Goal: Transaction & Acquisition: Purchase product/service

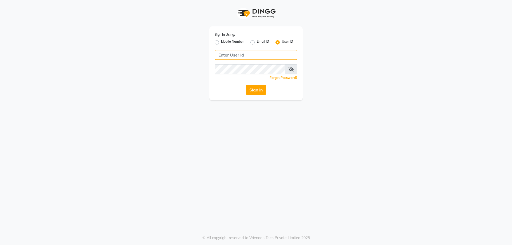
click at [260, 53] on input "Username" at bounding box center [256, 55] width 83 height 10
type input "Iconic"
click at [256, 92] on button "Sign In" at bounding box center [256, 90] width 20 height 10
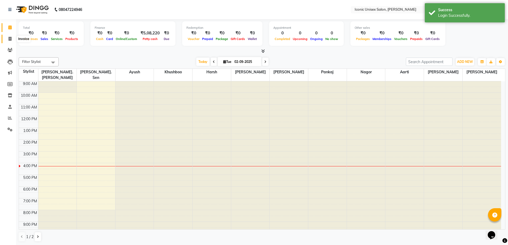
click at [11, 38] on icon at bounding box center [10, 39] width 3 height 4
select select "service"
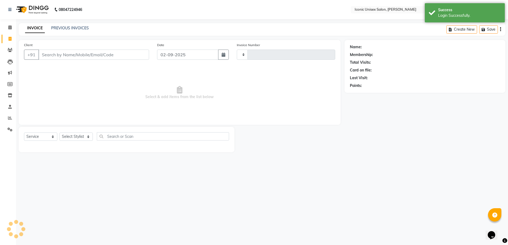
type input "2268"
select select "3884"
click at [64, 27] on link "PREVIOUS INVOICES" at bounding box center [70, 28] width 38 height 5
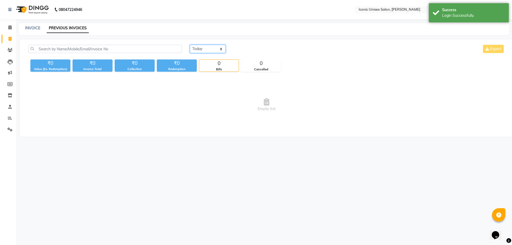
click at [206, 49] on select "[DATE] [DATE] Custom Range" at bounding box center [208, 49] width 36 height 8
select select "range"
click at [190, 45] on select "[DATE] [DATE] Custom Range" at bounding box center [208, 49] width 36 height 8
click at [254, 45] on div "[DATE] [DATE] Custom Range [DATE] - [DATE] Export ₹0 Value (Ex. Redemption) ₹0 …" at bounding box center [267, 87] width 494 height 97
click at [255, 47] on input "02-09-2025" at bounding box center [250, 48] width 37 height 7
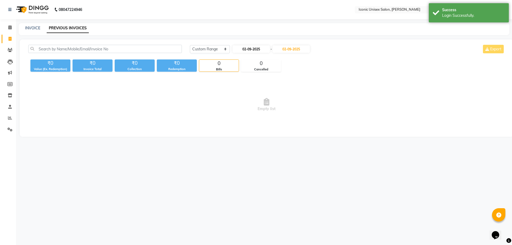
select select "9"
select select "2025"
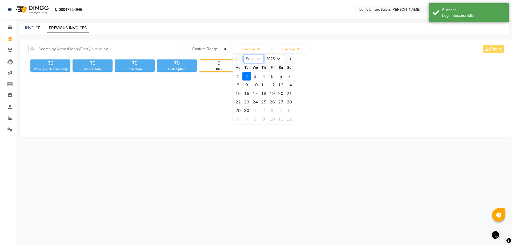
click at [248, 58] on select "Jan Feb Mar Apr May Jun [DATE] Aug Sep Oct Nov Dec" at bounding box center [253, 59] width 20 height 8
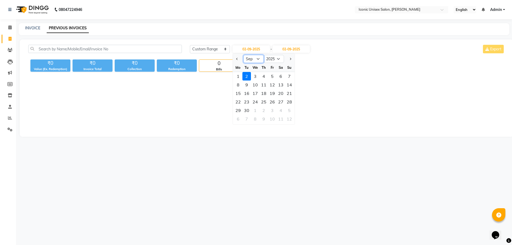
select select "8"
click at [243, 55] on select "Jan Feb Mar Apr May Jun [DATE] Aug Sep Oct Nov Dec" at bounding box center [253, 59] width 20 height 8
click at [270, 75] on div "1" at bounding box center [272, 76] width 9 height 9
type input "[DATE]"
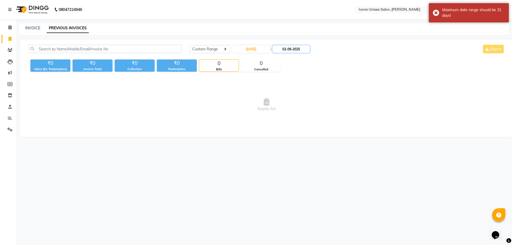
click at [298, 47] on input "02-09-2025" at bounding box center [290, 48] width 37 height 7
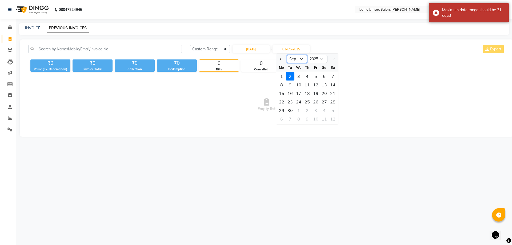
click at [298, 60] on select "Aug Sep Oct Nov Dec" at bounding box center [297, 59] width 20 height 8
select select "8"
click at [287, 55] on select "Aug Sep Oct Nov Dec" at bounding box center [297, 59] width 20 height 8
click at [314, 78] on div "1" at bounding box center [315, 76] width 9 height 9
type input "[DATE]"
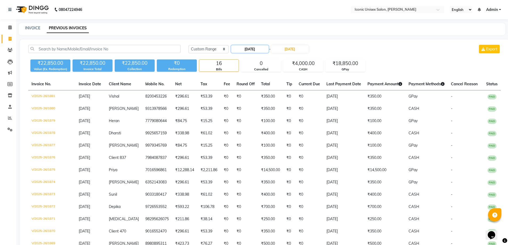
click at [256, 49] on input "[DATE]" at bounding box center [249, 48] width 37 height 7
select select "8"
select select "2025"
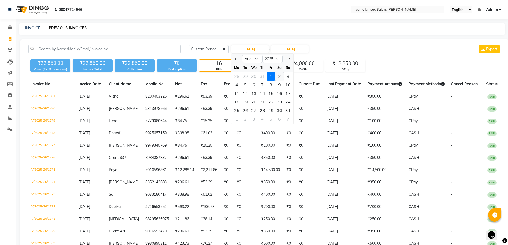
click at [278, 78] on div "2" at bounding box center [279, 76] width 9 height 9
type input "[DATE]"
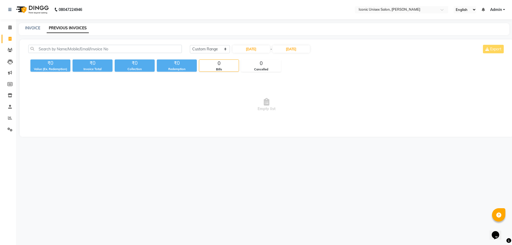
click at [320, 26] on div "INVOICE PREVIOUS INVOICES" at bounding box center [261, 28] width 484 height 6
click at [304, 47] on input "[DATE]" at bounding box center [290, 48] width 37 height 7
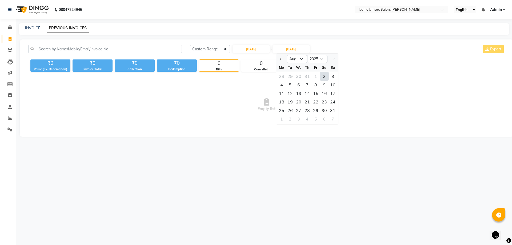
click at [323, 77] on div "2" at bounding box center [324, 76] width 9 height 9
type input "[DATE]"
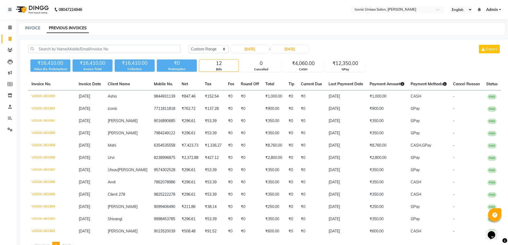
click at [260, 53] on div "[DATE] [DATE] Custom Range [DATE] - [DATE] Export" at bounding box center [345, 51] width 320 height 13
click at [255, 47] on input "[DATE]" at bounding box center [249, 48] width 37 height 7
select select "8"
select select "2025"
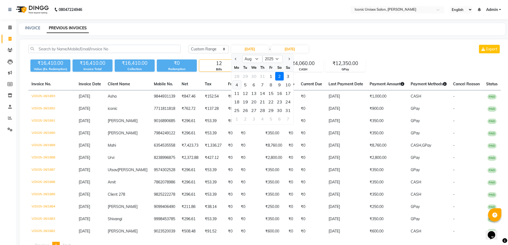
click at [236, 82] on div "4" at bounding box center [236, 85] width 9 height 9
type input "[DATE]"
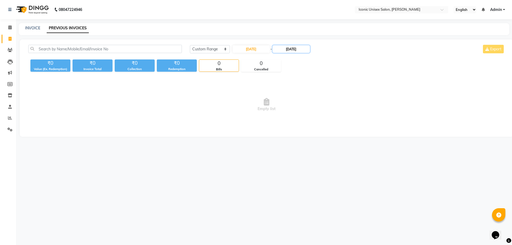
click at [294, 49] on input "[DATE]" at bounding box center [290, 48] width 37 height 7
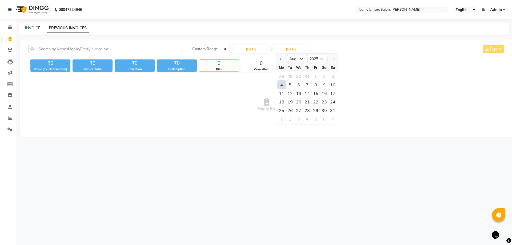
click at [331, 76] on div "28 29 30 31 1 2 3" at bounding box center [307, 76] width 62 height 9
click at [260, 47] on input "[DATE]" at bounding box center [250, 48] width 37 height 7
select select "8"
select select "2025"
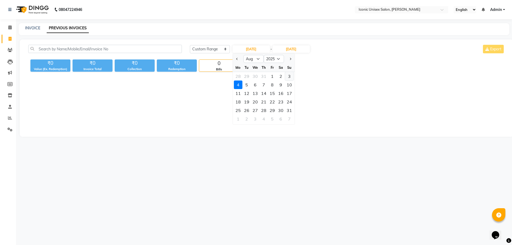
click at [291, 78] on div "3" at bounding box center [289, 76] width 9 height 9
type input "[DATE]"
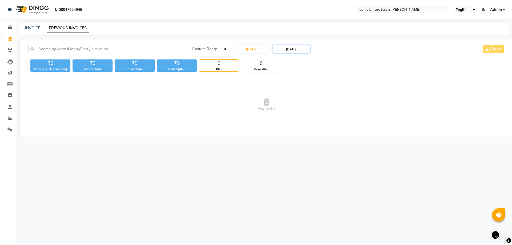
click at [299, 47] on input "[DATE]" at bounding box center [290, 48] width 37 height 7
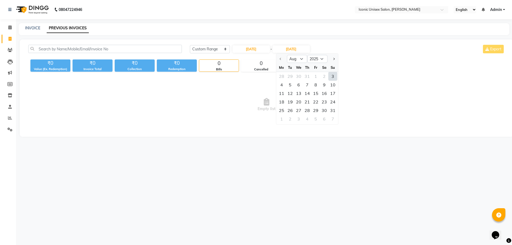
click at [332, 76] on div "3" at bounding box center [332, 76] width 9 height 9
type input "[DATE]"
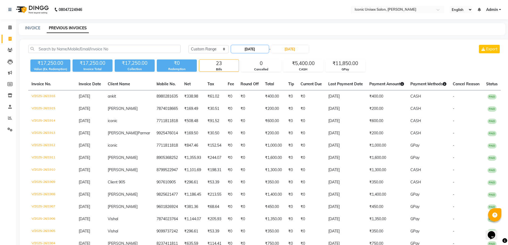
click at [256, 50] on input "[DATE]" at bounding box center [249, 48] width 37 height 7
select select "8"
select select "2025"
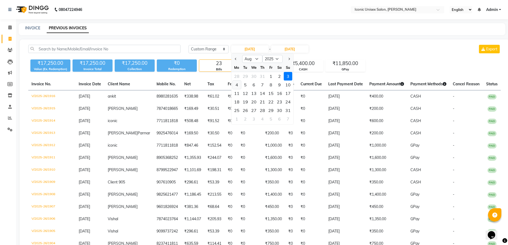
click at [237, 85] on div "4" at bounding box center [236, 85] width 9 height 9
type input "[DATE]"
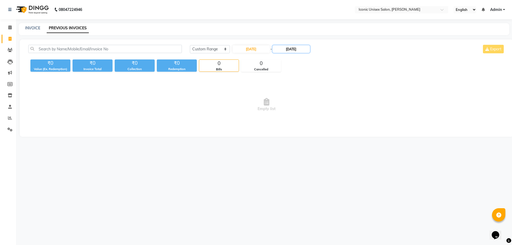
click at [297, 47] on input "[DATE]" at bounding box center [290, 48] width 37 height 7
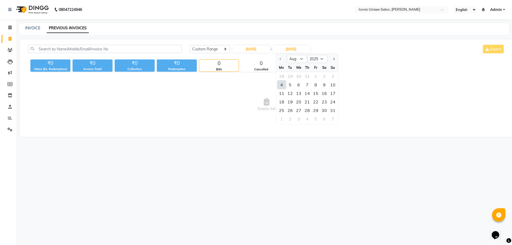
click at [283, 84] on div "4" at bounding box center [281, 85] width 9 height 9
type input "[DATE]"
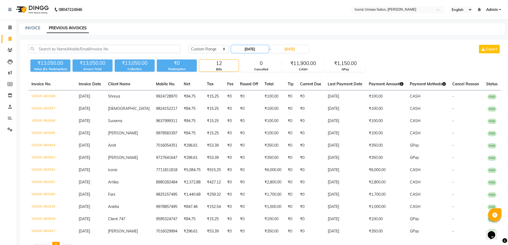
click at [262, 48] on input "[DATE]" at bounding box center [249, 48] width 37 height 7
select select "8"
select select "2025"
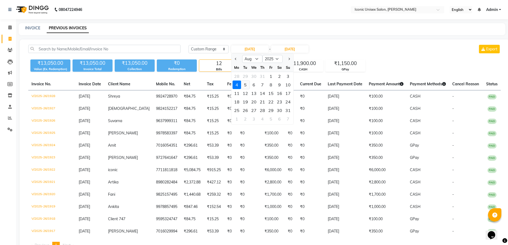
click at [247, 84] on div "5" at bounding box center [245, 85] width 9 height 9
type input "[DATE]"
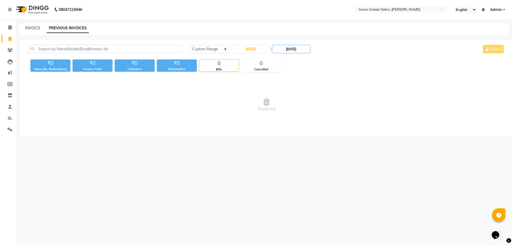
click at [293, 49] on input "[DATE]" at bounding box center [290, 48] width 37 height 7
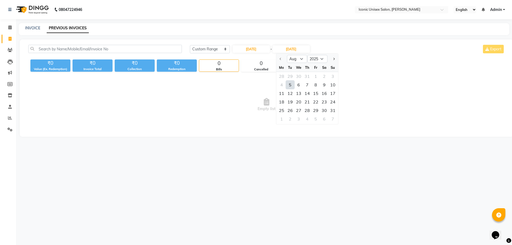
click at [291, 86] on div "5" at bounding box center [290, 85] width 9 height 9
type input "[DATE]"
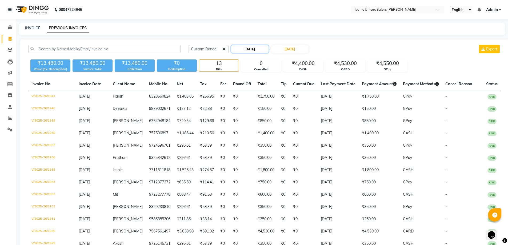
click at [258, 46] on input "[DATE]" at bounding box center [249, 48] width 37 height 7
select select "8"
select select "2025"
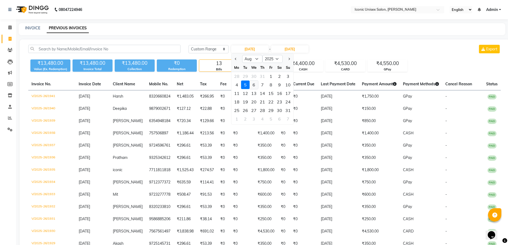
click at [254, 87] on div "6" at bounding box center [254, 85] width 9 height 9
type input "[DATE]"
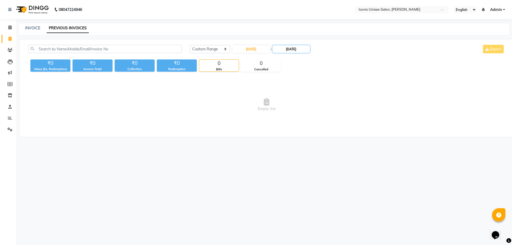
click at [291, 50] on input "[DATE]" at bounding box center [290, 48] width 37 height 7
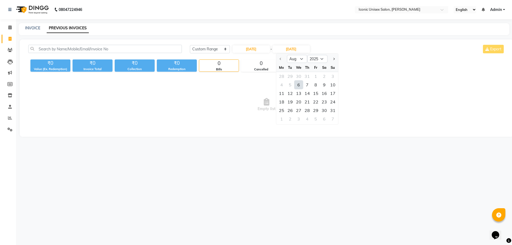
click at [299, 85] on div "6" at bounding box center [298, 85] width 9 height 9
type input "[DATE]"
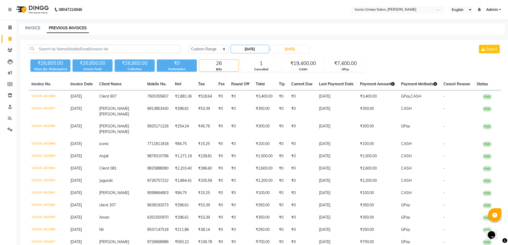
click at [256, 48] on input "[DATE]" at bounding box center [249, 48] width 37 height 7
select select "8"
select select "2025"
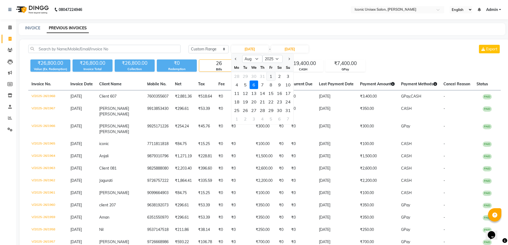
click at [268, 75] on div "1" at bounding box center [271, 76] width 9 height 9
type input "[DATE]"
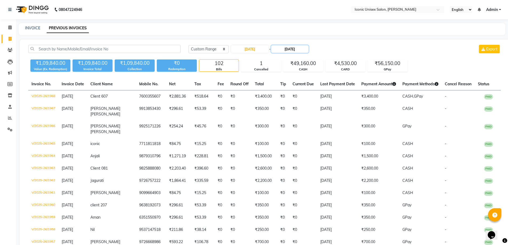
click at [298, 50] on input "[DATE]" at bounding box center [289, 48] width 37 height 7
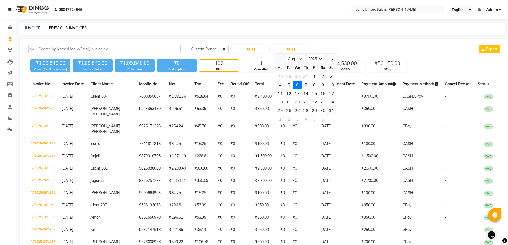
click at [332, 109] on div "31" at bounding box center [331, 110] width 9 height 9
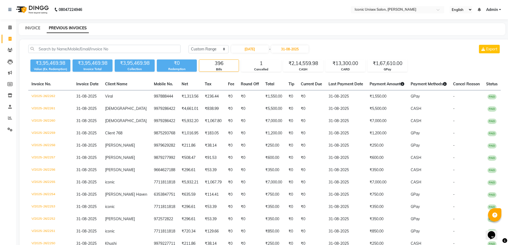
type input "31-08-2025"
click at [27, 26] on link "INVOICE" at bounding box center [32, 28] width 15 height 5
select select "service"
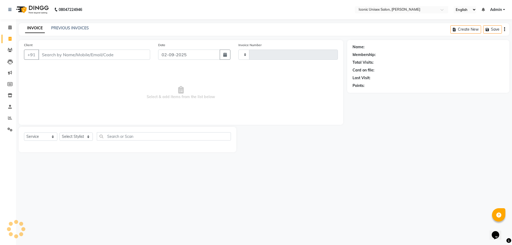
type input "2268"
select select "3884"
click at [74, 28] on link "PREVIOUS INVOICES" at bounding box center [70, 28] width 38 height 5
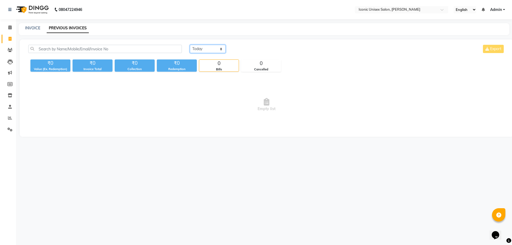
click at [204, 46] on select "[DATE] [DATE] Custom Range" at bounding box center [208, 49] width 36 height 8
select select "[DATE]"
click at [190, 45] on select "[DATE] [DATE] Custom Range" at bounding box center [208, 49] width 36 height 8
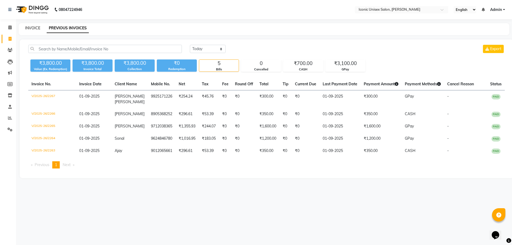
click at [34, 29] on link "INVOICE" at bounding box center [32, 28] width 15 height 5
select select "service"
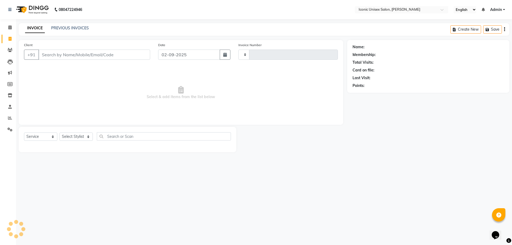
type input "2268"
select select "3884"
click at [94, 56] on input "Client" at bounding box center [94, 55] width 112 height 10
type input "9"
type input "9979182371"
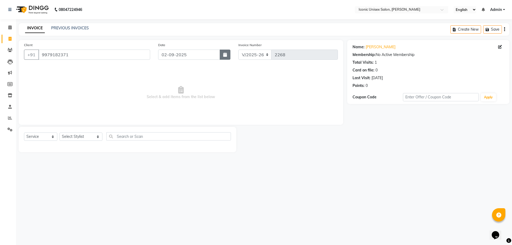
click at [223, 55] on button "button" at bounding box center [225, 55] width 11 height 10
select select "9"
select select "2025"
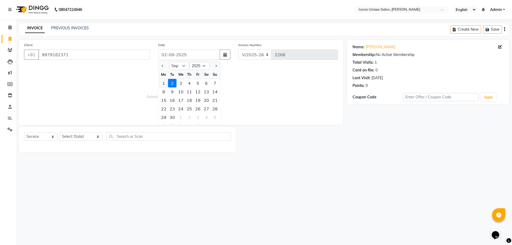
click at [164, 83] on div "1" at bounding box center [163, 83] width 9 height 9
type input "01-09-2025"
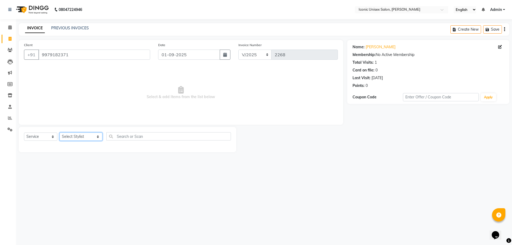
click at [72, 135] on select "Select Stylist [PERSON_NAME] [PERSON_NAME] [PERSON_NAME]. [PERSON_NAME] [PERSON…" at bounding box center [80, 137] width 43 height 8
select select "65200"
click at [59, 133] on select "Select Stylist [PERSON_NAME] [PERSON_NAME] [PERSON_NAME]. [PERSON_NAME] [PERSON…" at bounding box center [80, 137] width 43 height 8
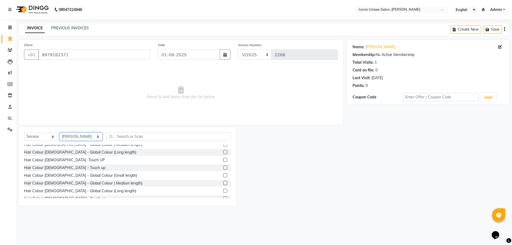
scroll to position [293, 0]
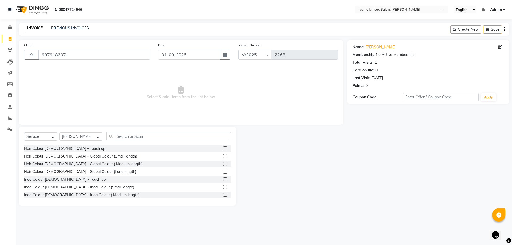
click at [223, 148] on label at bounding box center [225, 148] width 4 height 4
click at [223, 148] on input "checkbox" at bounding box center [224, 148] width 3 height 3
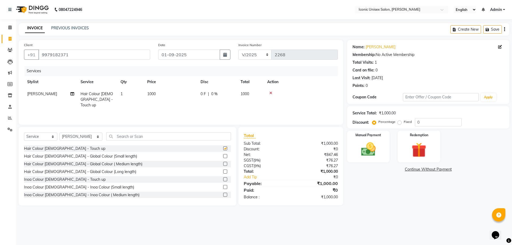
checkbox input "false"
click at [202, 138] on input "text" at bounding box center [168, 136] width 125 height 8
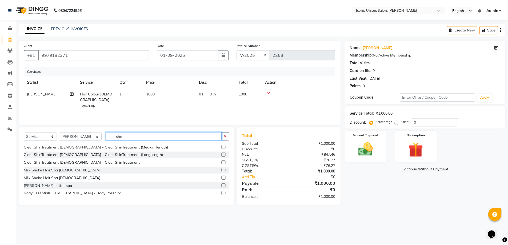
scroll to position [0, 0]
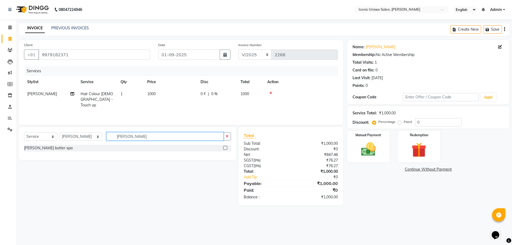
type input "[PERSON_NAME]"
click at [226, 147] on label at bounding box center [225, 148] width 4 height 4
click at [226, 147] on input "checkbox" at bounding box center [224, 147] width 3 height 3
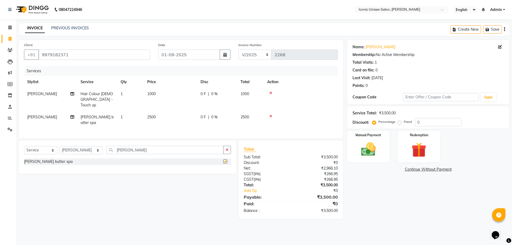
checkbox input "false"
click at [130, 146] on input "[PERSON_NAME]" at bounding box center [164, 150] width 117 height 8
type input "s"
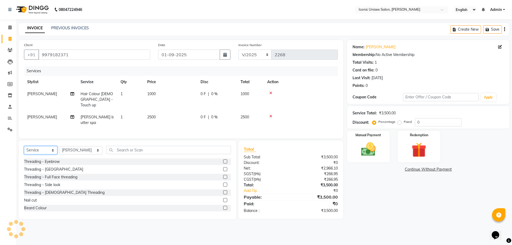
click at [45, 146] on select "Select Service Product Membership Package Voucher Prepaid Gift Card" at bounding box center [40, 150] width 33 height 8
select select "product"
click at [24, 146] on select "Select Service Product Membership Package Voucher Prepaid Gift Card" at bounding box center [40, 150] width 33 height 8
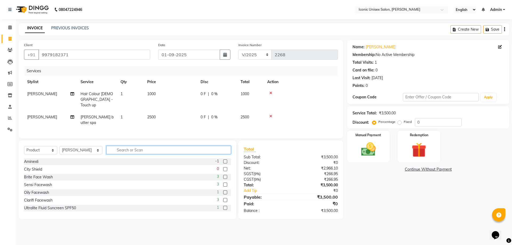
click at [130, 146] on input "text" at bounding box center [168, 150] width 125 height 8
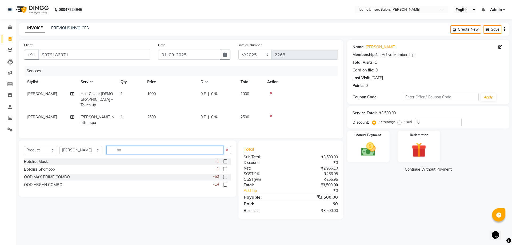
type input "bo"
click at [226, 159] on label at bounding box center [225, 161] width 4 height 4
click at [226, 160] on input "checkbox" at bounding box center [224, 161] width 3 height 3
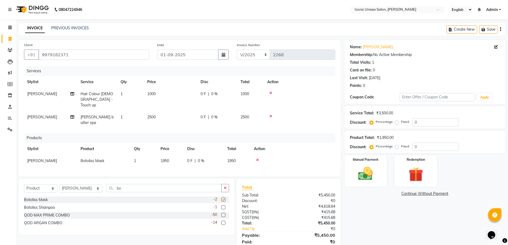
checkbox input "false"
click at [223, 205] on label at bounding box center [223, 207] width 4 height 4
click at [223, 206] on input "checkbox" at bounding box center [222, 207] width 3 height 3
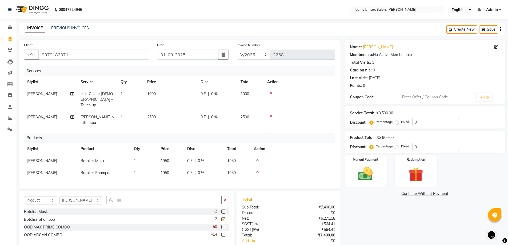
checkbox input "false"
click at [401, 147] on label "Fixed" at bounding box center [405, 146] width 8 height 5
click at [396, 147] on input "Fixed" at bounding box center [398, 147] width 4 height 4
radio input "true"
click at [423, 146] on input "0" at bounding box center [435, 147] width 47 height 8
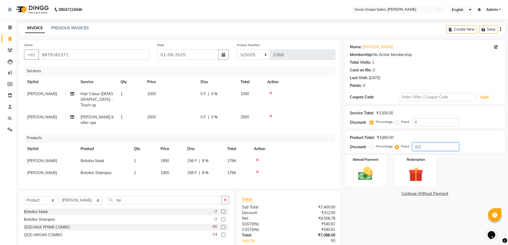
type input "312"
click at [401, 124] on label "Fixed" at bounding box center [405, 121] width 8 height 5
click at [396, 124] on input "Fixed" at bounding box center [398, 122] width 4 height 4
radio input "true"
click at [431, 118] on input "0" at bounding box center [435, 122] width 47 height 8
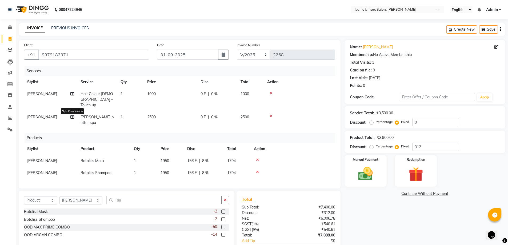
click at [73, 115] on icon at bounding box center [72, 117] width 4 height 4
select select "65200"
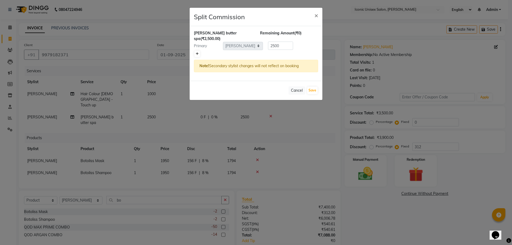
click at [198, 51] on link at bounding box center [197, 54] width 6 height 6
type input "1250"
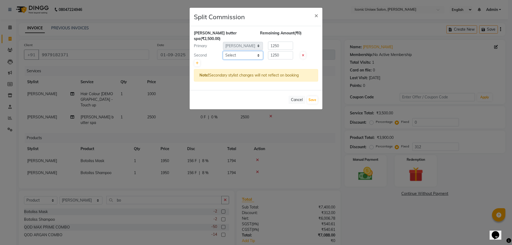
click at [242, 51] on select "Select [PERSON_NAME] Aarti [PERSON_NAME] [PERSON_NAME]. [PERSON_NAME] [PERSON_N…" at bounding box center [243, 55] width 40 height 8
select select "71402"
click at [223, 51] on select "Select [PERSON_NAME] Aarti [PERSON_NAME] [PERSON_NAME]. [PERSON_NAME] [PERSON_N…" at bounding box center [243, 55] width 40 height 8
click at [315, 96] on button "Save" at bounding box center [312, 99] width 10 height 7
select select "Select"
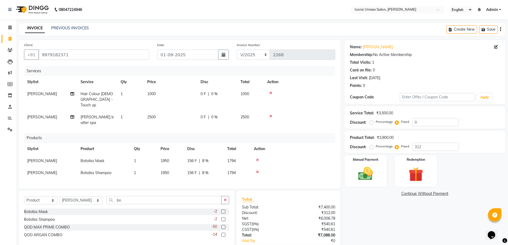
click at [208, 114] on span "|" at bounding box center [208, 117] width 1 height 6
select select "65200"
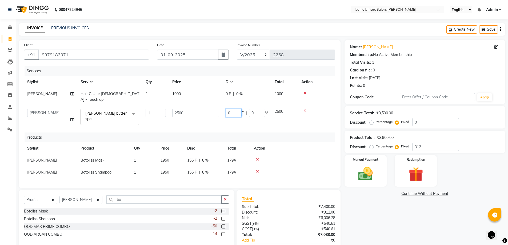
click at [227, 109] on input "0" at bounding box center [234, 113] width 16 height 8
type input "180"
click at [408, 221] on div "Name: [PERSON_NAME] Membership: No Active Membership Total Visits: 1 Card on fi…" at bounding box center [426, 154] width 165 height 228
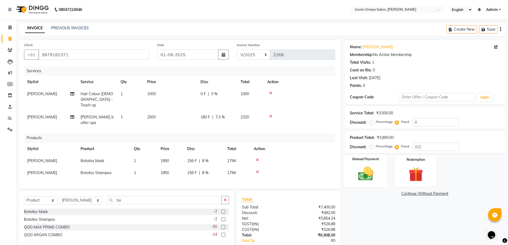
click at [365, 170] on img at bounding box center [365, 173] width 25 height 17
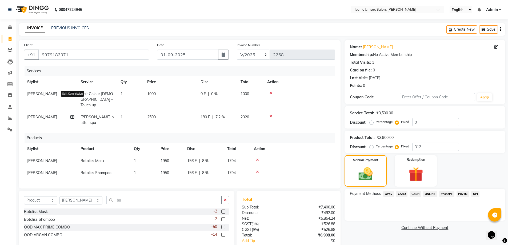
click at [71, 93] on icon at bounding box center [72, 94] width 4 height 4
select select "65200"
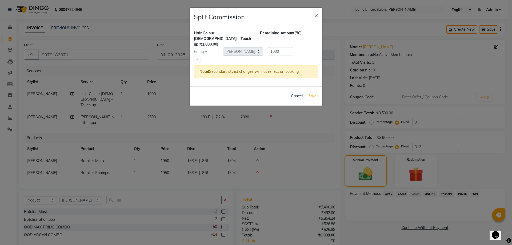
click at [197, 58] on icon at bounding box center [197, 59] width 3 height 3
type input "500"
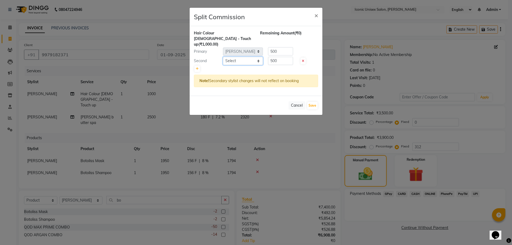
click at [248, 58] on select "Select [PERSON_NAME] Aarti [PERSON_NAME] [PERSON_NAME]. [PERSON_NAME] [PERSON_N…" at bounding box center [243, 61] width 40 height 8
select select "71402"
click at [223, 57] on select "Select [PERSON_NAME] Aarti [PERSON_NAME] [PERSON_NAME]. [PERSON_NAME] [PERSON_N…" at bounding box center [243, 61] width 40 height 8
click at [314, 102] on button "Save" at bounding box center [312, 105] width 10 height 7
select select "Select"
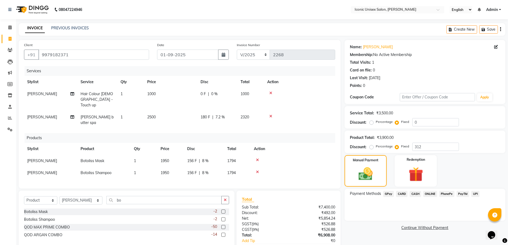
click at [415, 193] on span "CASH" at bounding box center [415, 194] width 11 height 6
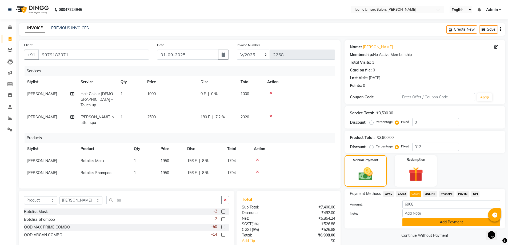
click at [424, 221] on button "Add Payment" at bounding box center [451, 222] width 98 height 8
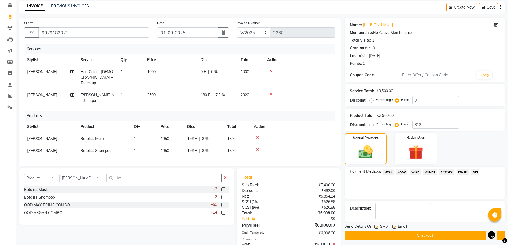
scroll to position [44, 0]
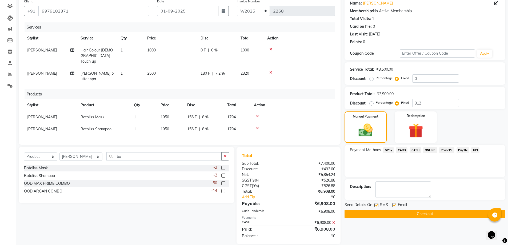
click at [376, 204] on label at bounding box center [376, 205] width 4 height 4
click at [376, 204] on input "checkbox" at bounding box center [375, 205] width 3 height 3
checkbox input "false"
click at [381, 215] on button "Checkout" at bounding box center [424, 214] width 161 height 8
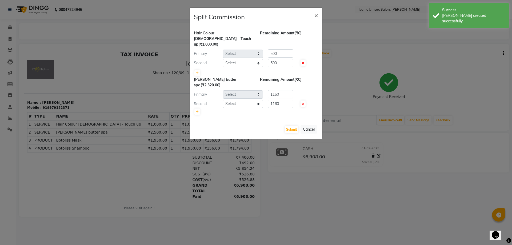
select select "65200"
select select "71402"
select select "65200"
select select "71402"
click at [293, 126] on button "Submit" at bounding box center [292, 129] width 14 height 7
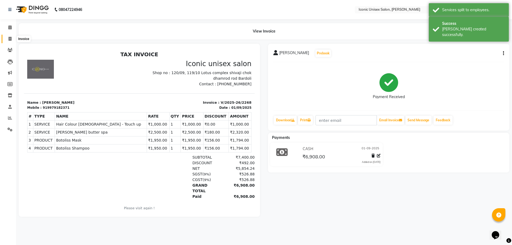
click at [10, 40] on icon at bounding box center [10, 39] width 3 height 4
select select "3884"
select select "service"
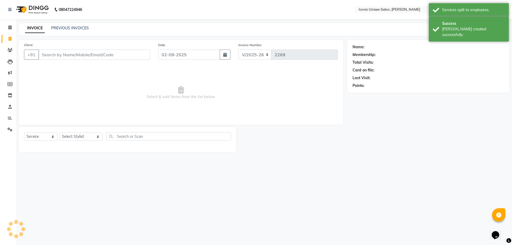
click at [117, 54] on input "Client" at bounding box center [94, 55] width 112 height 10
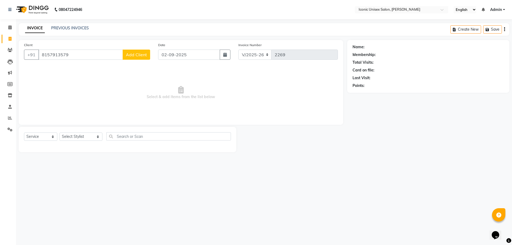
type input "8157913579"
click at [139, 52] on button "Add Client" at bounding box center [136, 55] width 27 height 10
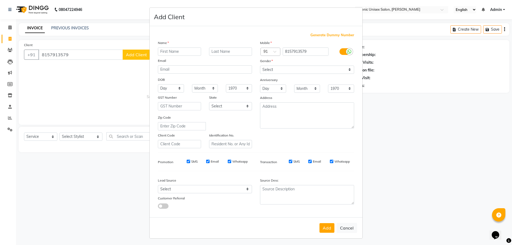
click at [171, 53] on input "text" at bounding box center [179, 51] width 43 height 8
type input "Chitrajan"
click at [280, 69] on select "Select [DEMOGRAPHIC_DATA] [DEMOGRAPHIC_DATA] Other Prefer Not To Say" at bounding box center [307, 70] width 94 height 8
select select "[DEMOGRAPHIC_DATA]"
click at [260, 66] on select "Select [DEMOGRAPHIC_DATA] [DEMOGRAPHIC_DATA] Other Prefer Not To Say" at bounding box center [307, 70] width 94 height 8
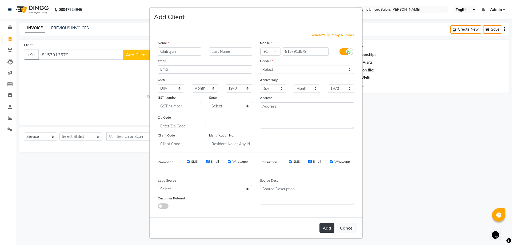
click at [322, 228] on button "Add" at bounding box center [326, 228] width 15 height 10
select select
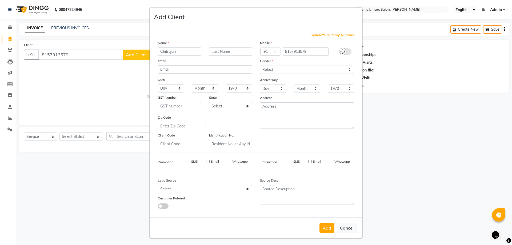
select select
checkbox input "false"
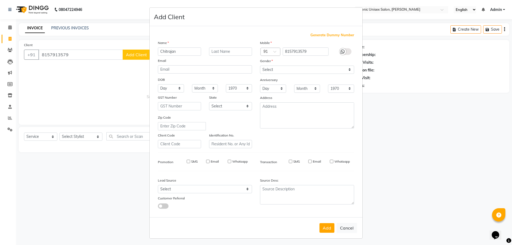
checkbox input "false"
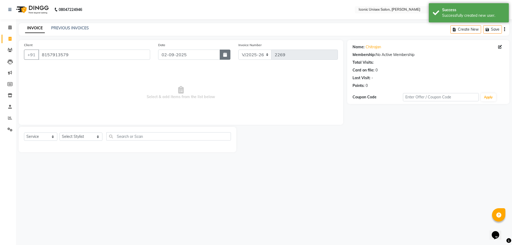
click at [230, 55] on button "button" at bounding box center [225, 55] width 11 height 10
select select "9"
select select "2025"
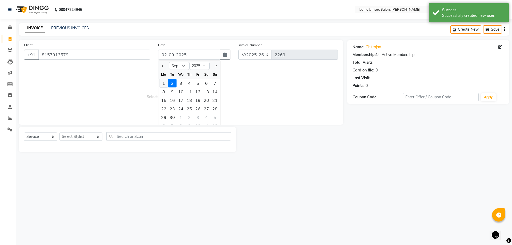
click at [163, 84] on div "1" at bounding box center [163, 83] width 9 height 9
type input "01-09-2025"
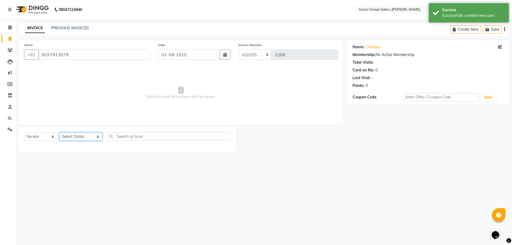
click at [71, 137] on select "Select Stylist [PERSON_NAME] [PERSON_NAME] [PERSON_NAME]. [PERSON_NAME] [PERSON…" at bounding box center [80, 137] width 43 height 8
select select "86068"
click at [59, 133] on select "Select Stylist [PERSON_NAME] [PERSON_NAME] [PERSON_NAME]. [PERSON_NAME] [PERSON…" at bounding box center [80, 137] width 43 height 8
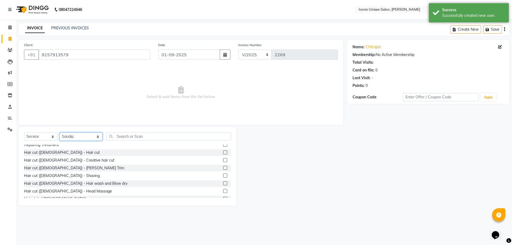
scroll to position [107, 0]
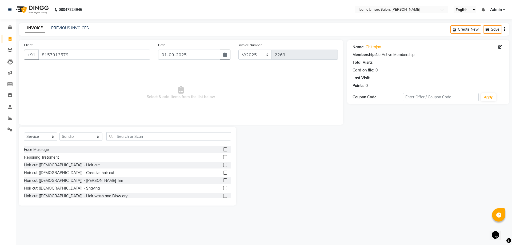
click at [223, 165] on label at bounding box center [225, 165] width 4 height 4
click at [223, 165] on input "checkbox" at bounding box center [224, 164] width 3 height 3
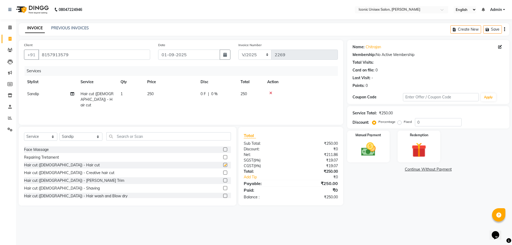
checkbox input "false"
click at [223, 189] on label at bounding box center [225, 188] width 4 height 4
click at [223, 189] on input "checkbox" at bounding box center [224, 188] width 3 height 3
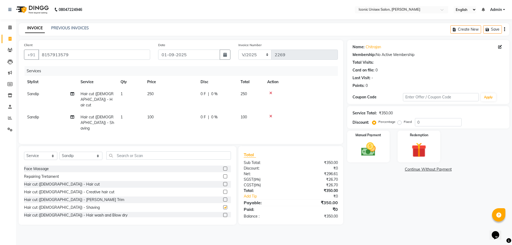
checkbox input "false"
click at [370, 150] on img at bounding box center [368, 150] width 25 height 18
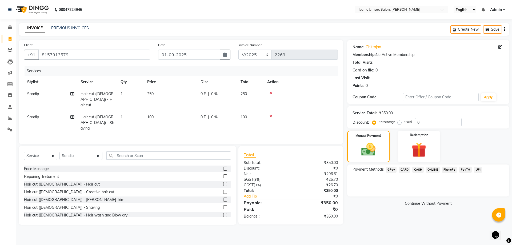
click at [394, 169] on span "GPay" at bounding box center [391, 170] width 11 height 6
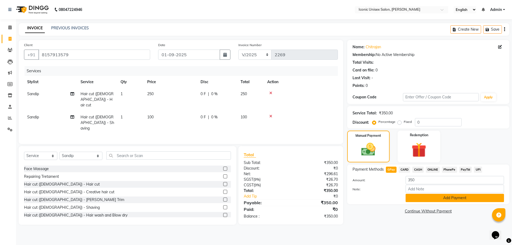
click at [421, 198] on button "Add Payment" at bounding box center [455, 198] width 98 height 8
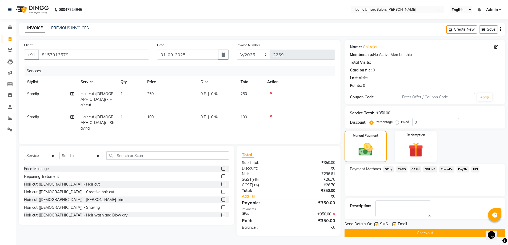
click at [376, 224] on label at bounding box center [376, 224] width 4 height 4
click at [376, 224] on input "checkbox" at bounding box center [375, 224] width 3 height 3
checkbox input "false"
click at [386, 232] on button "Checkout" at bounding box center [424, 233] width 161 height 8
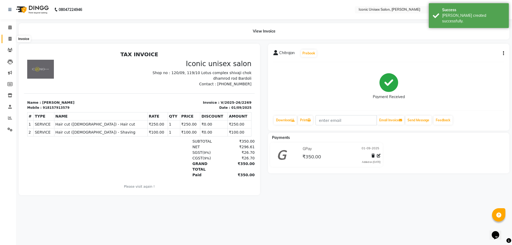
click at [7, 38] on span at bounding box center [9, 39] width 9 height 6
select select "service"
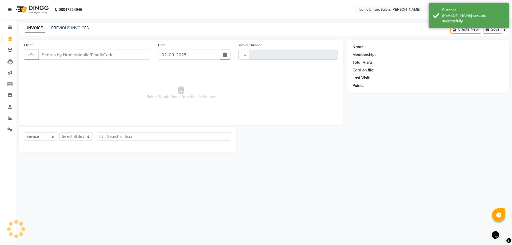
type input "2270"
select select "3884"
click at [97, 55] on input "Client" at bounding box center [94, 55] width 112 height 10
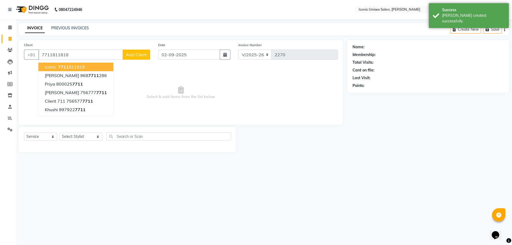
type input "7711811818"
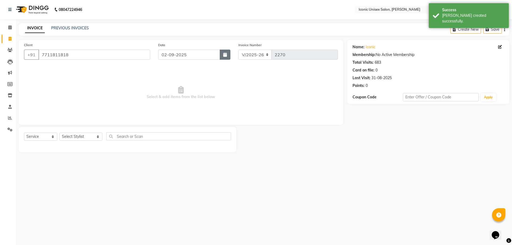
click at [229, 58] on button "button" at bounding box center [225, 55] width 11 height 10
select select "9"
select select "2025"
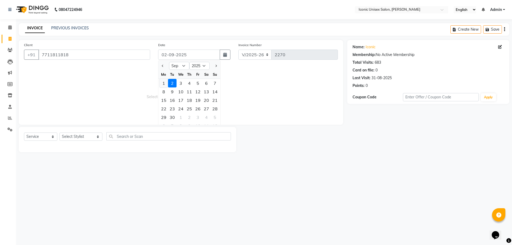
click at [162, 84] on div "1" at bounding box center [163, 83] width 9 height 9
type input "01-09-2025"
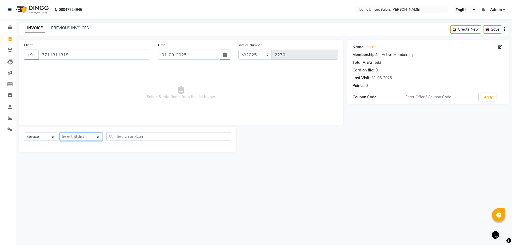
click at [70, 137] on select "Select Stylist [PERSON_NAME] [PERSON_NAME] [PERSON_NAME]. [PERSON_NAME] [PERSON…" at bounding box center [80, 137] width 43 height 8
click at [59, 133] on select "Select Stylist [PERSON_NAME] [PERSON_NAME] [PERSON_NAME]. [PERSON_NAME] [PERSON…" at bounding box center [80, 137] width 43 height 8
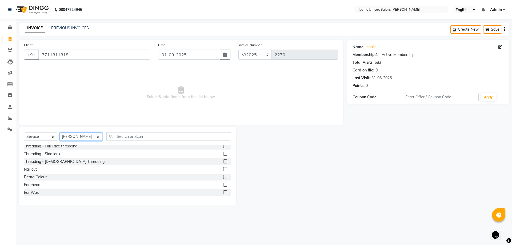
scroll to position [27, 0]
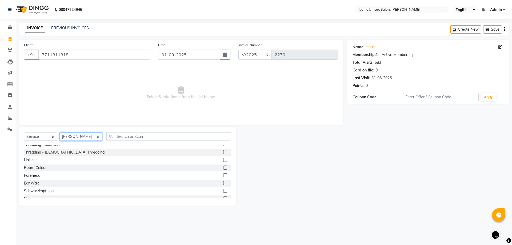
click at [88, 137] on select "Select Stylist [PERSON_NAME] [PERSON_NAME] [PERSON_NAME]. [PERSON_NAME] [PERSON…" at bounding box center [80, 137] width 43 height 8
select select "65200"
click at [59, 133] on select "Select Stylist [PERSON_NAME] [PERSON_NAME] [PERSON_NAME]. [PERSON_NAME] [PERSON…" at bounding box center [80, 137] width 43 height 8
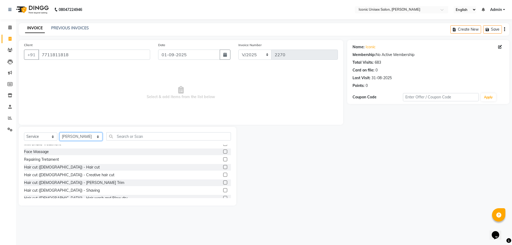
scroll to position [107, 0]
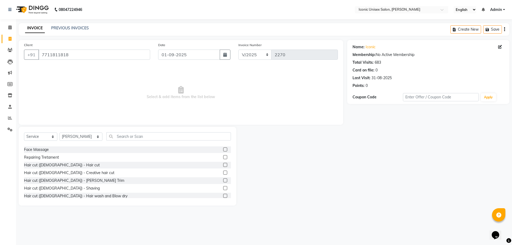
click at [223, 188] on label at bounding box center [225, 188] width 4 height 4
click at [223, 188] on input "checkbox" at bounding box center [224, 188] width 3 height 3
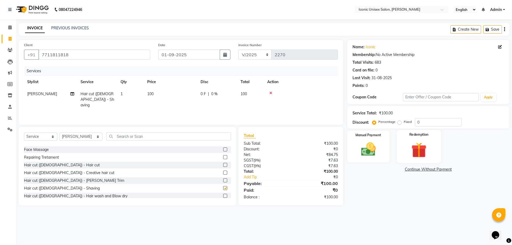
checkbox input "false"
click at [371, 142] on img at bounding box center [368, 150] width 25 height 18
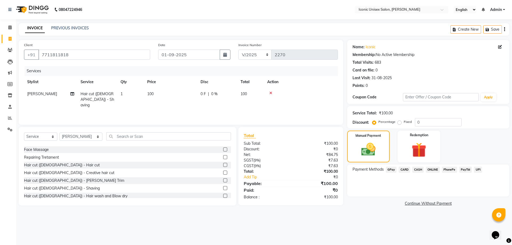
click at [388, 170] on span "GPay" at bounding box center [391, 170] width 11 height 6
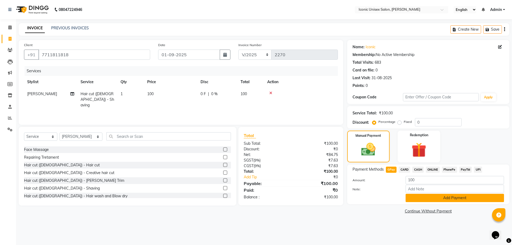
click at [417, 199] on button "Add Payment" at bounding box center [455, 198] width 98 height 8
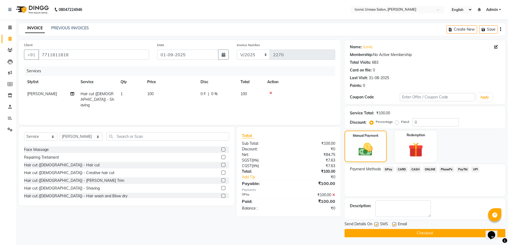
click at [376, 224] on label at bounding box center [376, 224] width 4 height 4
click at [376, 224] on input "checkbox" at bounding box center [375, 224] width 3 height 3
checkbox input "false"
drag, startPoint x: 392, startPoint y: 234, endPoint x: 192, endPoint y: 218, distance: 200.6
click at [192, 218] on div "Client [PHONE_NUMBER] Date [DATE] Invoice Number V/2025 V/[PHONE_NUMBER] Servic…" at bounding box center [262, 138] width 495 height 197
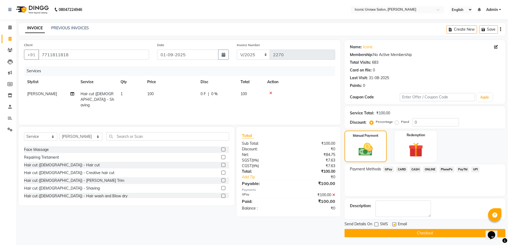
click at [411, 231] on button "Checkout" at bounding box center [424, 233] width 161 height 8
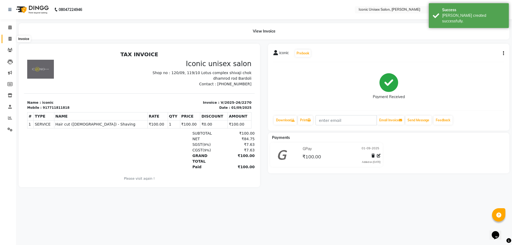
click at [10, 36] on span at bounding box center [9, 39] width 9 height 6
select select "3884"
select select "service"
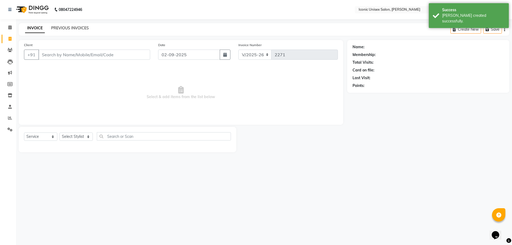
click at [80, 27] on link "PREVIOUS INVOICES" at bounding box center [70, 28] width 38 height 5
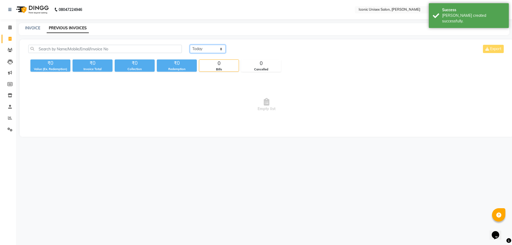
click at [211, 52] on select "[DATE] [DATE] Custom Range" at bounding box center [208, 49] width 36 height 8
select select "[DATE]"
click at [190, 45] on select "[DATE] [DATE] Custom Range" at bounding box center [208, 49] width 36 height 8
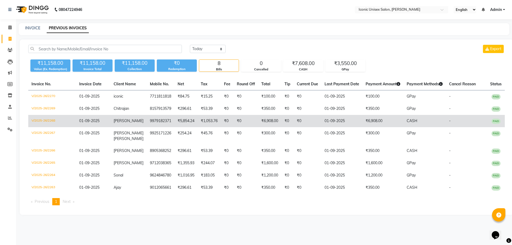
click at [323, 115] on td "01-09-2025" at bounding box center [341, 121] width 41 height 12
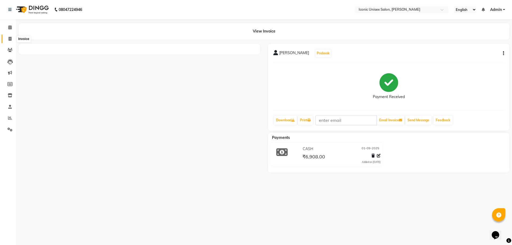
drag, startPoint x: 9, startPoint y: 41, endPoint x: 13, endPoint y: 39, distance: 4.6
click at [9, 41] on span at bounding box center [9, 39] width 9 height 6
select select "service"
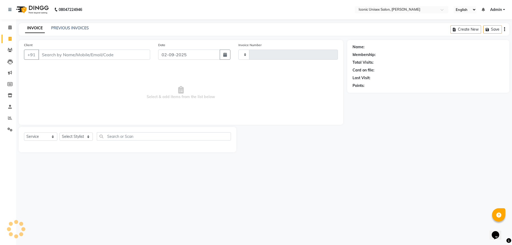
type input "2271"
select select "3884"
click at [80, 26] on link "PREVIOUS INVOICES" at bounding box center [70, 28] width 38 height 5
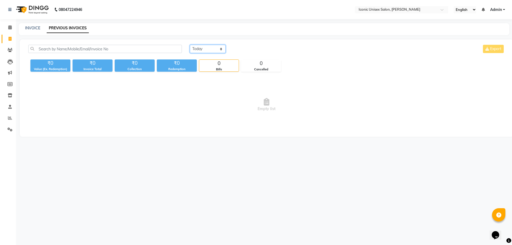
click at [207, 51] on select "[DATE] [DATE] Custom Range" at bounding box center [208, 49] width 36 height 8
select select "[DATE]"
click at [190, 45] on select "[DATE] [DATE] Custom Range" at bounding box center [208, 49] width 36 height 8
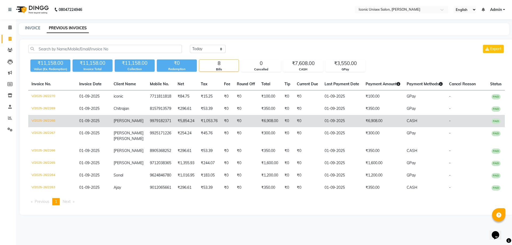
click at [368, 122] on td "₹6,908.00" at bounding box center [382, 121] width 41 height 12
